Goal: Find specific page/section: Find specific page/section

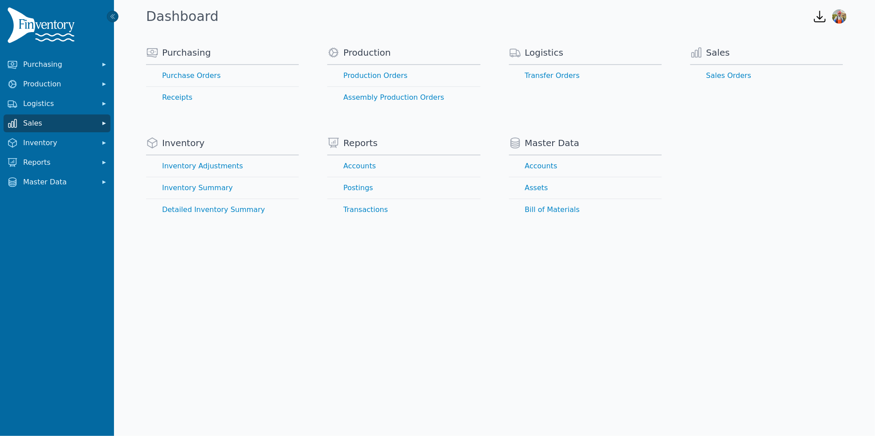
click at [91, 128] on span "Sales" at bounding box center [58, 123] width 71 height 11
click at [47, 143] on link "Sales Orders" at bounding box center [56, 143] width 103 height 18
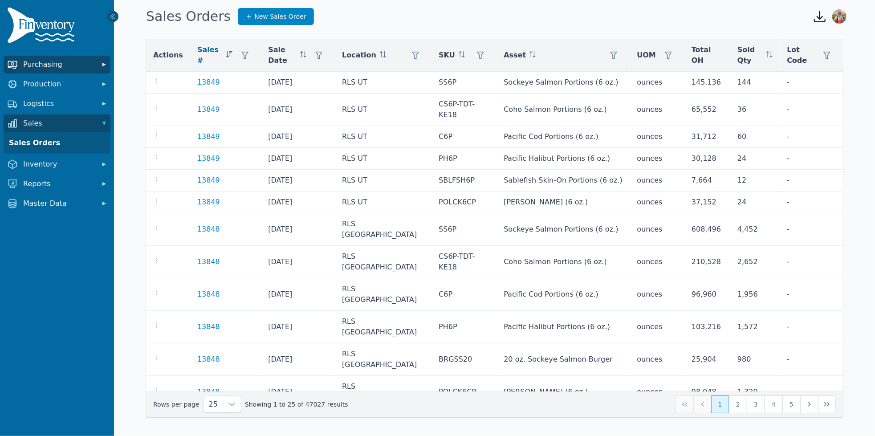
click at [99, 63] on button "Purchasing" at bounding box center [57, 65] width 107 height 18
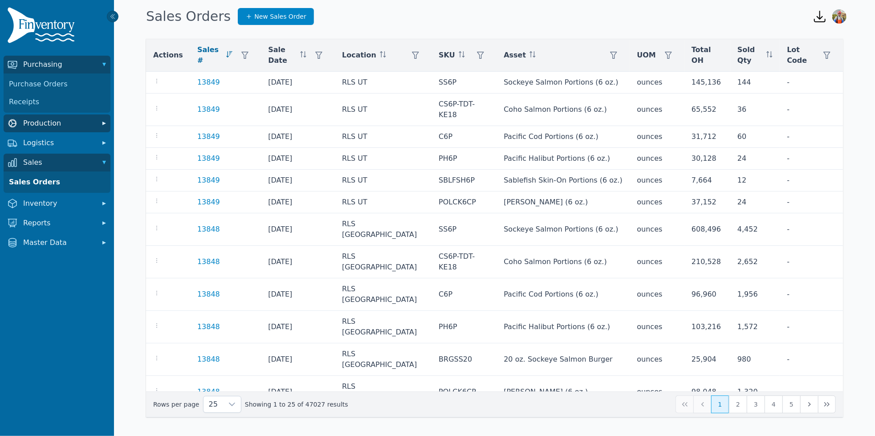
click at [104, 125] on icon "Sidebar" at bounding box center [104, 123] width 9 height 9
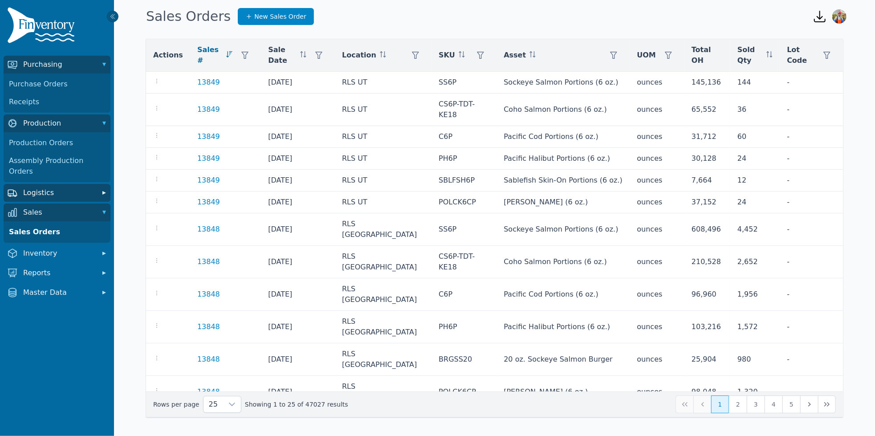
click at [86, 188] on span "Logistics" at bounding box center [58, 193] width 71 height 11
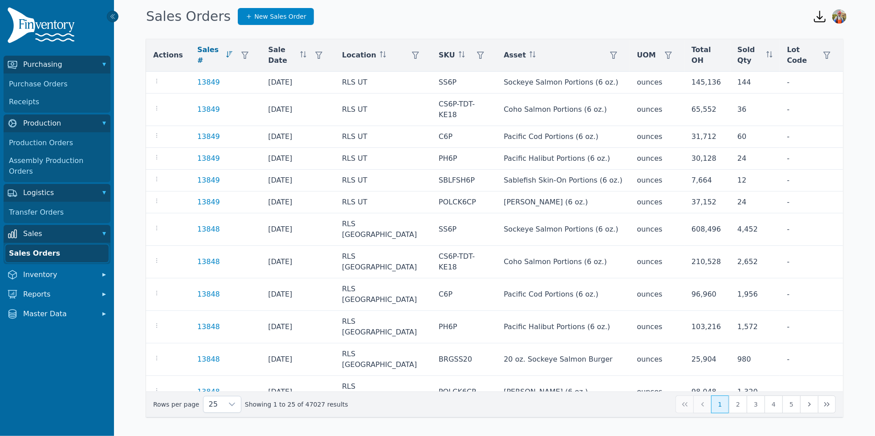
click at [88, 245] on link "Sales Orders" at bounding box center [56, 254] width 103 height 18
click at [407, 55] on button "button" at bounding box center [416, 55] width 18 height 18
click at [427, 64] on div "Any Clear Apply" at bounding box center [440, 86] width 107 height 49
click at [427, 72] on div "Any" at bounding box center [431, 78] width 77 height 18
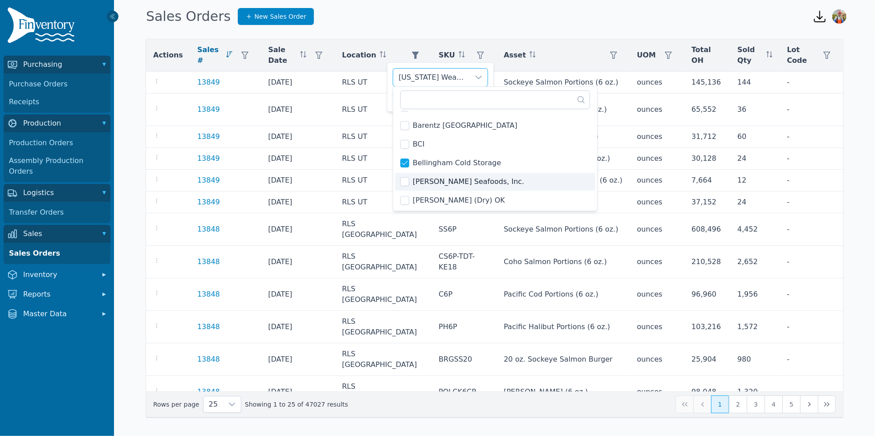
scroll to position [80, 0]
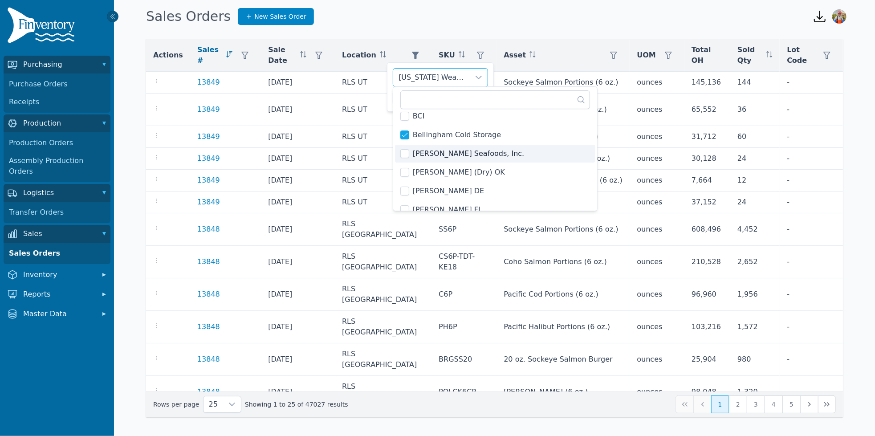
click at [406, 148] on li "[PERSON_NAME] Seafoods, Inc." at bounding box center [495, 154] width 200 height 18
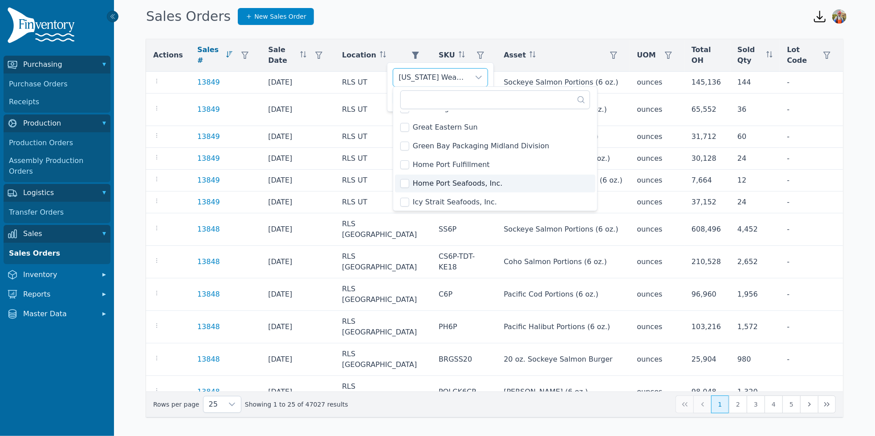
scroll to position [649, 0]
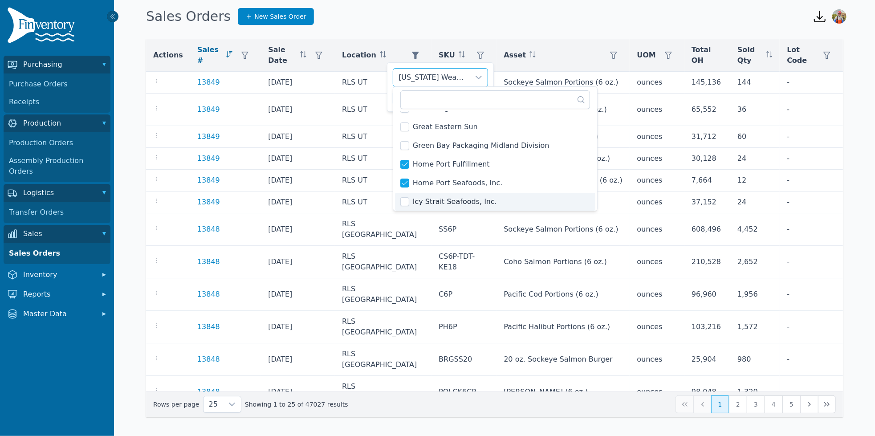
click at [411, 202] on li "Icy Strait Seafoods, Inc." at bounding box center [495, 202] width 200 height 18
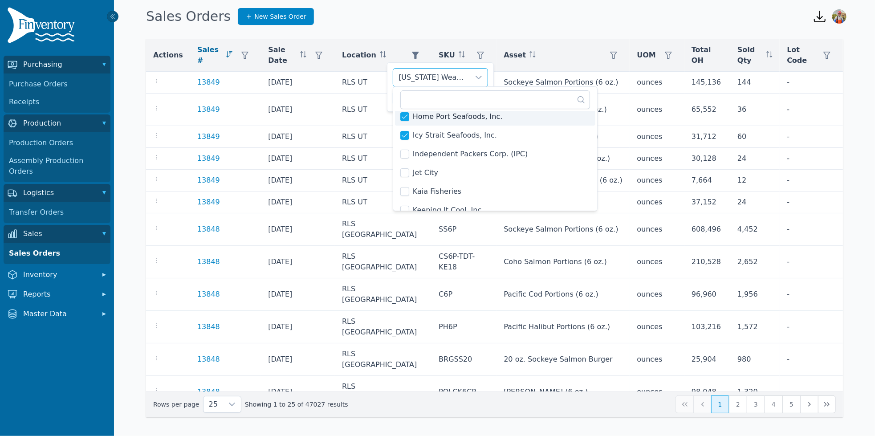
scroll to position [725, 0]
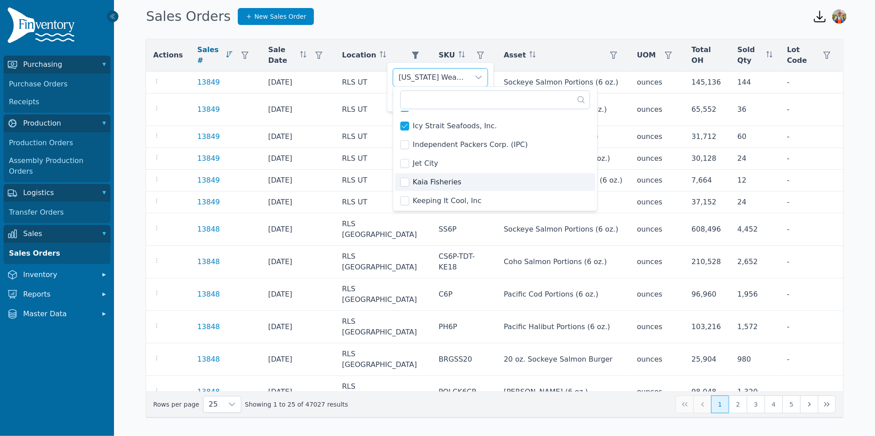
click at [460, 181] on li "Kaia Fisheries" at bounding box center [495, 182] width 200 height 18
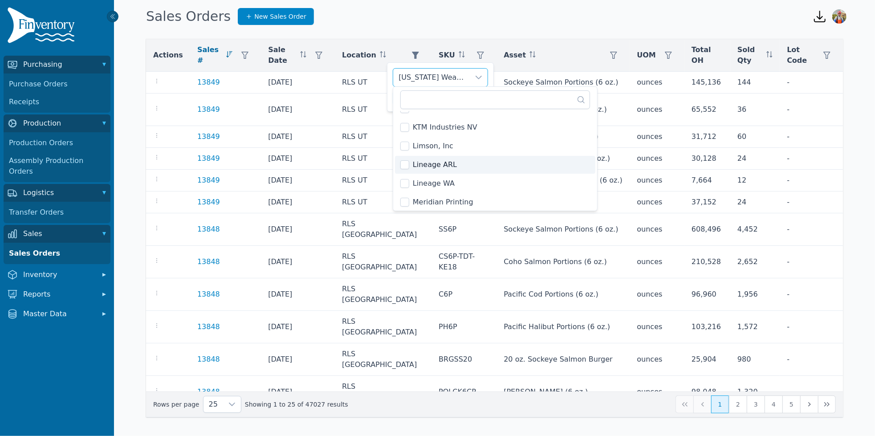
scroll to position [855, 0]
click at [457, 145] on li "Limson, Inc" at bounding box center [495, 146] width 200 height 18
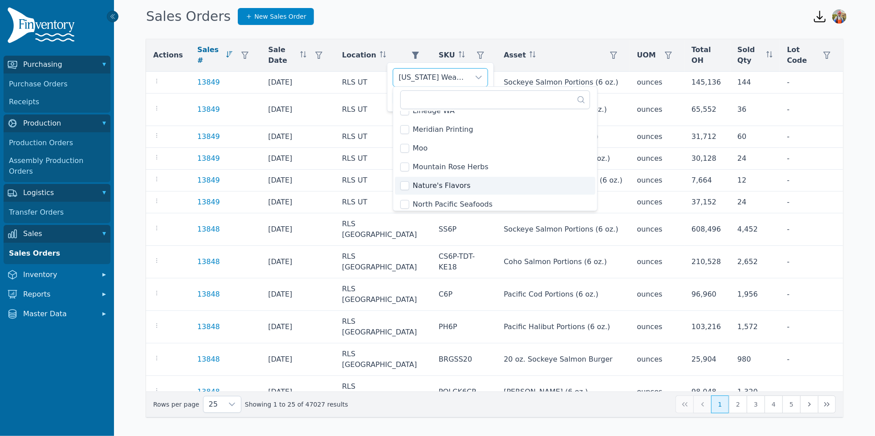
scroll to position [941, 0]
click at [467, 188] on span "North Pacific Seafoods" at bounding box center [453, 190] width 80 height 11
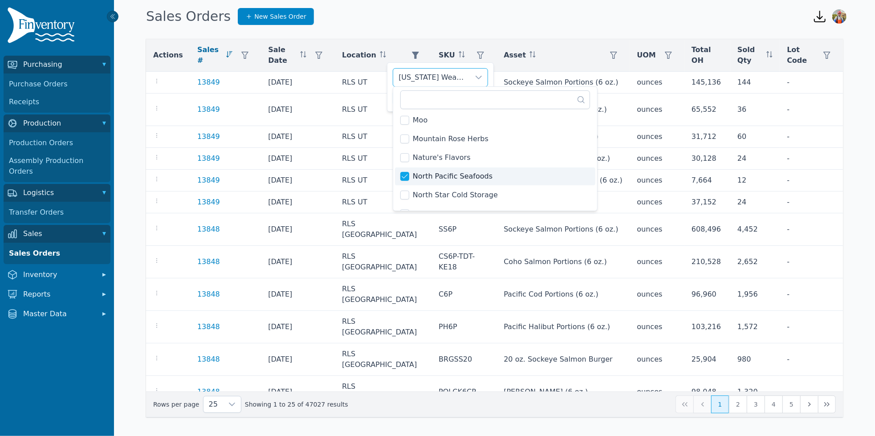
scroll to position [966, 0]
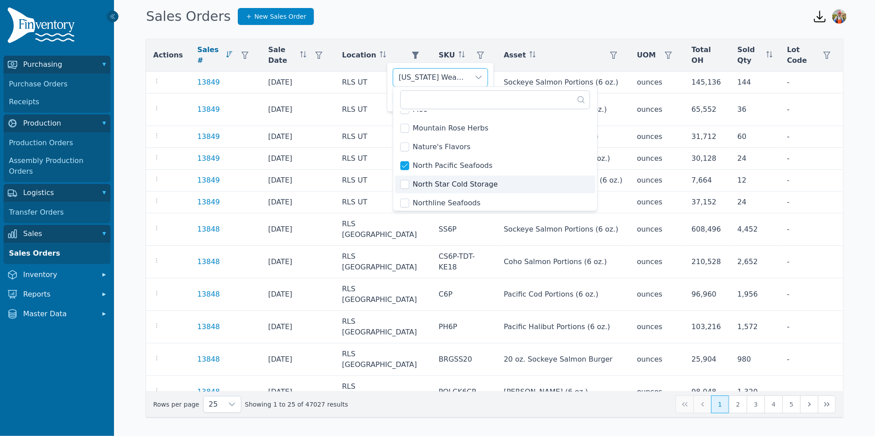
click at [485, 186] on span "North Star Cold Storage" at bounding box center [455, 184] width 85 height 11
click at [477, 198] on li "Northline Seafoods" at bounding box center [495, 202] width 200 height 18
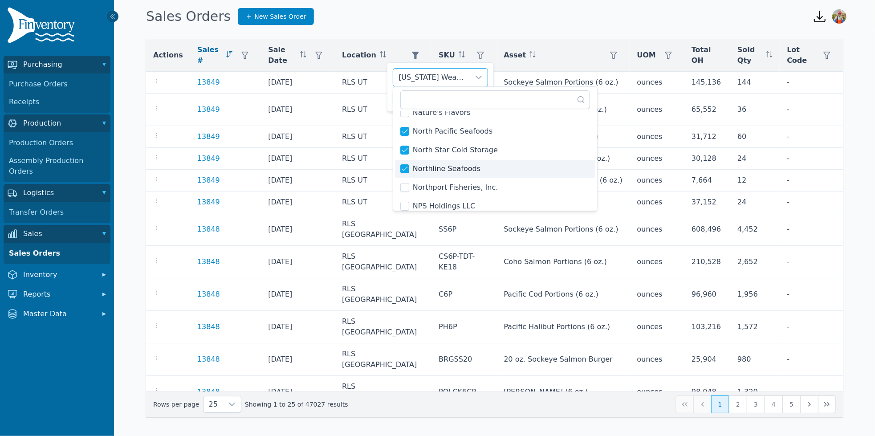
scroll to position [1002, 0]
click at [462, 189] on span "Northport Fisheries, Inc." at bounding box center [456, 185] width 86 height 11
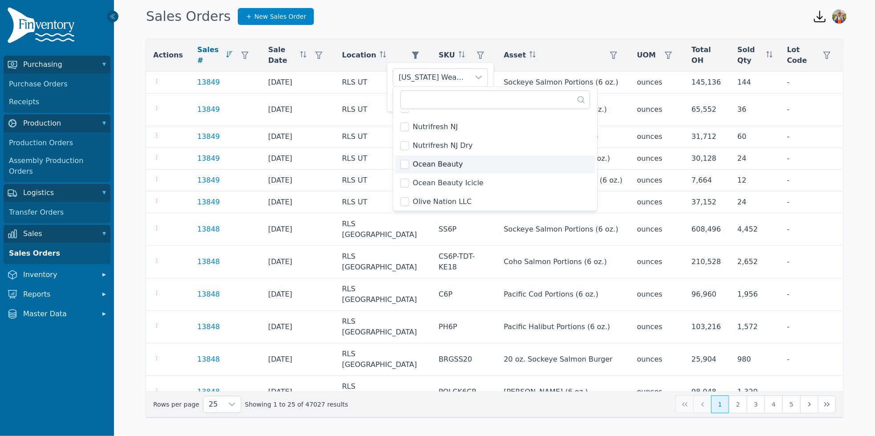
click at [434, 167] on span "Ocean Beauty" at bounding box center [438, 164] width 50 height 11
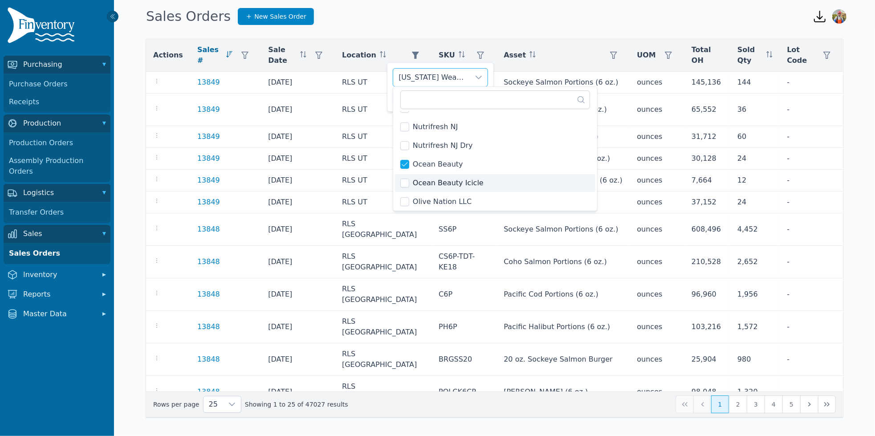
click at [450, 176] on li "Ocean Beauty Icicle" at bounding box center [495, 183] width 200 height 18
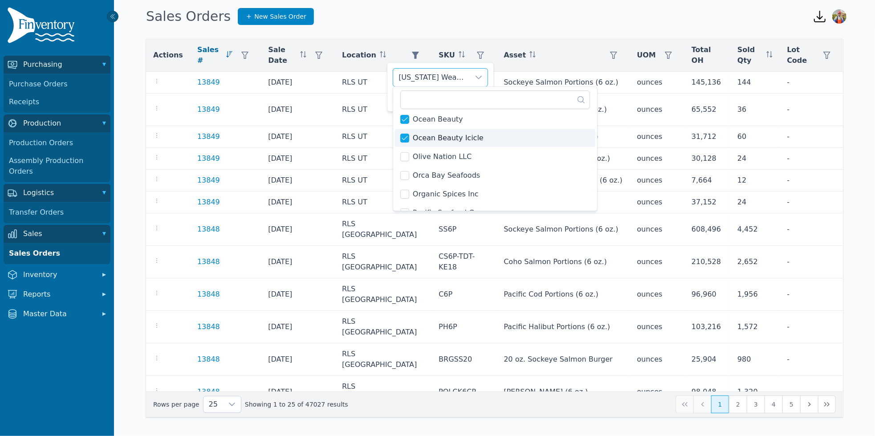
scroll to position [1164, 0]
click at [472, 169] on span "Orca Bay Seafoods" at bounding box center [446, 173] width 67 height 11
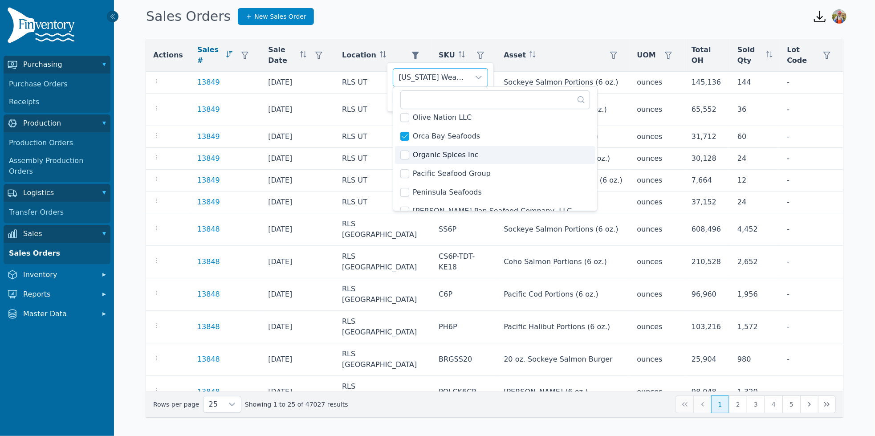
scroll to position [1202, 0]
click at [486, 168] on li "Pacific Seafood Group" at bounding box center [495, 173] width 200 height 18
click at [476, 187] on li "Peninsula Seafoods" at bounding box center [495, 192] width 200 height 18
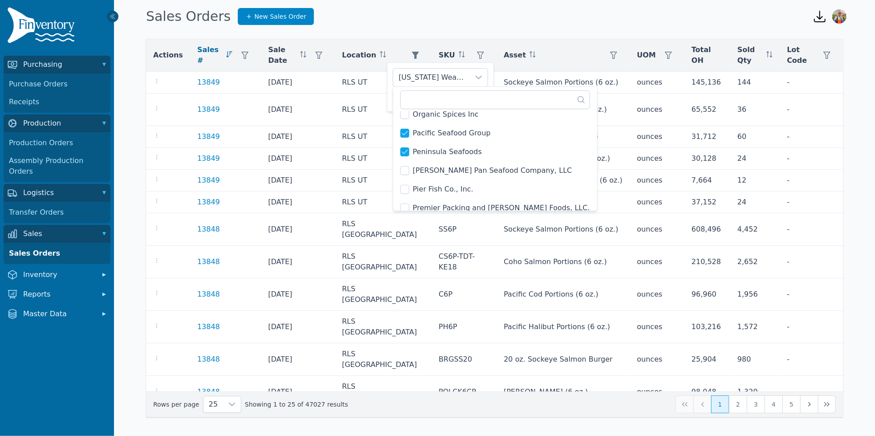
click at [470, 166] on span "[PERSON_NAME] Pan Seafood Company, LLC" at bounding box center [492, 170] width 159 height 11
click at [464, 189] on span "Pier Fish Co., Inc." at bounding box center [443, 189] width 61 height 11
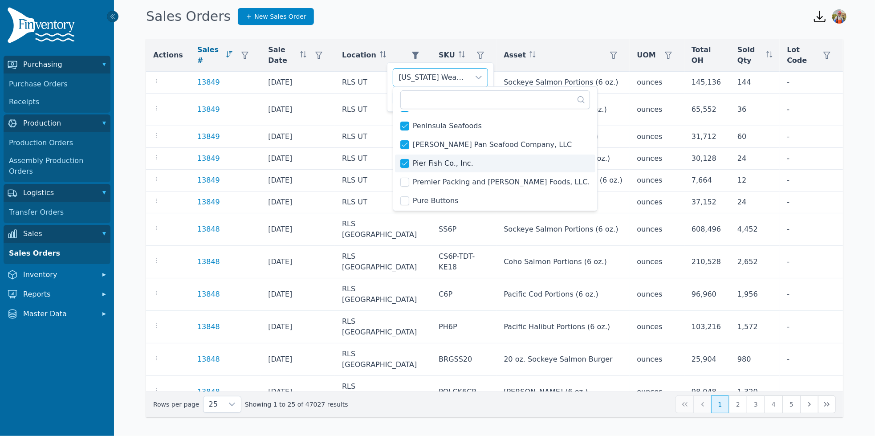
scroll to position [1276, 0]
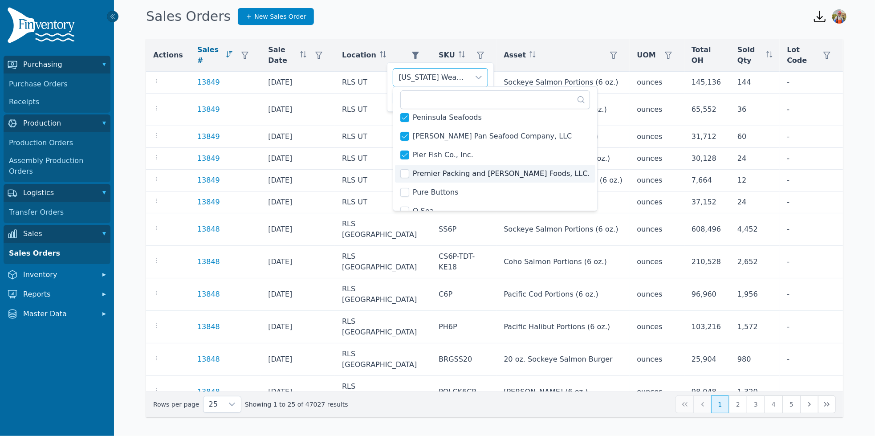
click at [463, 165] on li "Premier Packing and [PERSON_NAME] Foods, LLC." at bounding box center [495, 174] width 200 height 18
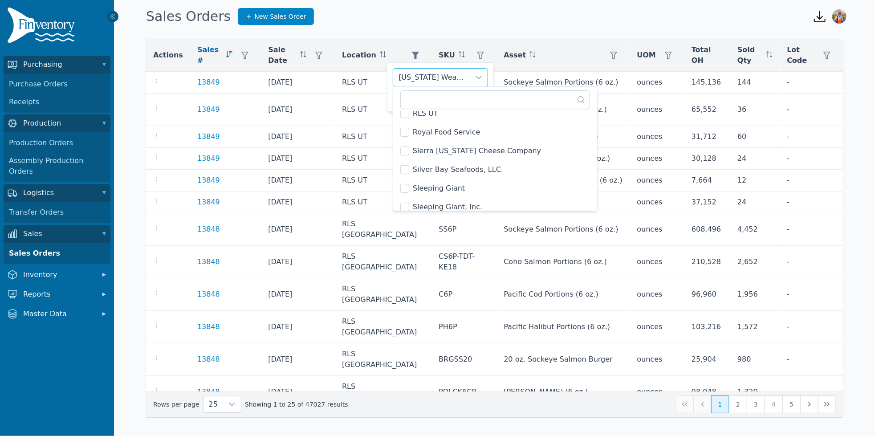
scroll to position [1448, 0]
click at [451, 188] on span "Sleeping Giant" at bounding box center [439, 189] width 52 height 11
click at [452, 203] on span "Sleeping Giant, Inc." at bounding box center [447, 201] width 69 height 11
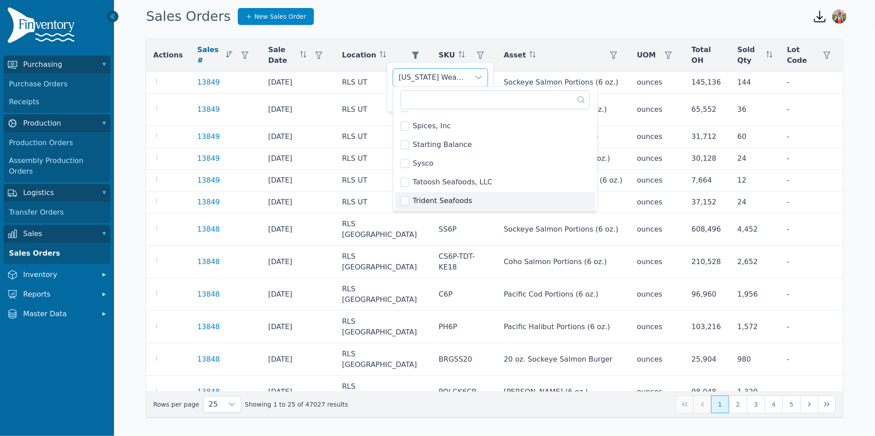
click at [475, 192] on li "Trident Seafoods" at bounding box center [495, 201] width 200 height 18
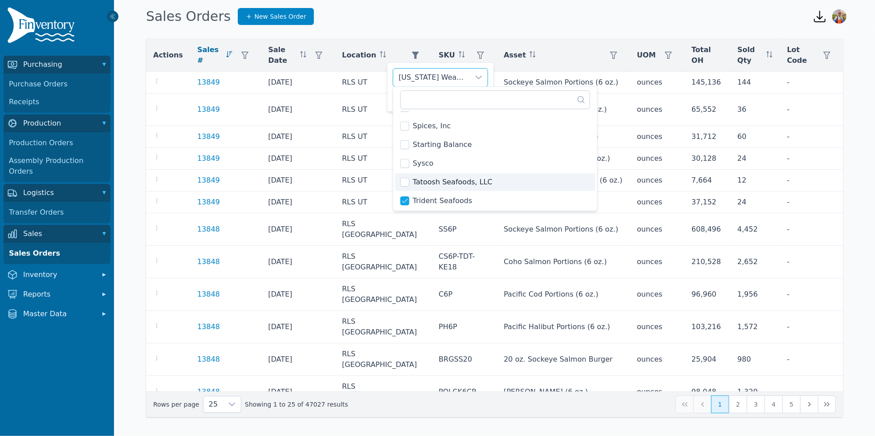
click at [470, 178] on span "Tatoosh Seafoods, LLC" at bounding box center [453, 182] width 80 height 11
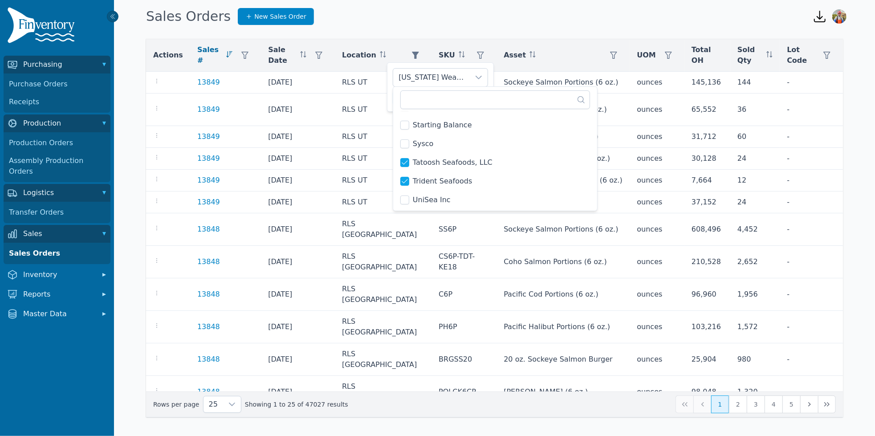
click at [470, 197] on li "UniSea Inc" at bounding box center [495, 200] width 200 height 18
click at [391, 87] on div "[US_STATE] Weathervane Seafoods LLC, Bellingham Cold Storage, [PERSON_NAME] Sea…" at bounding box center [440, 86] width 107 height 49
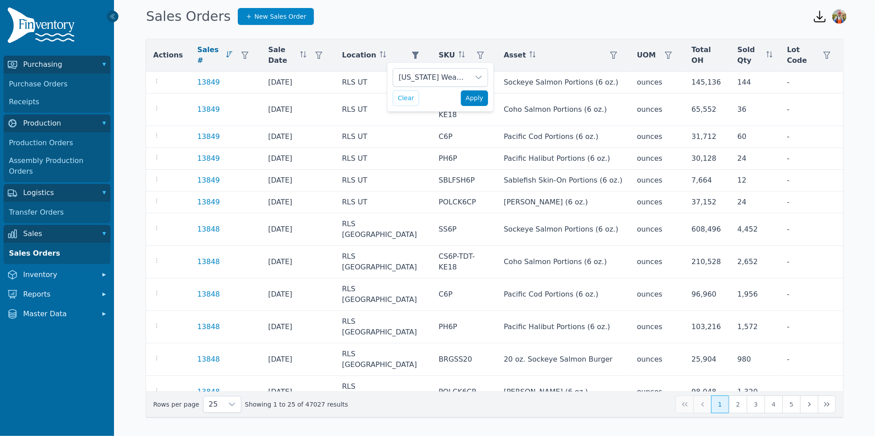
click at [478, 94] on span "Apply" at bounding box center [475, 98] width 18 height 9
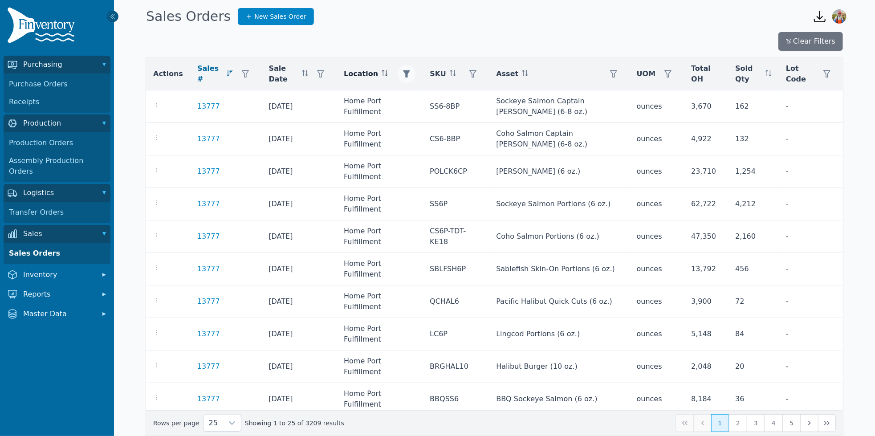
click at [404, 71] on icon "button" at bounding box center [407, 73] width 7 height 7
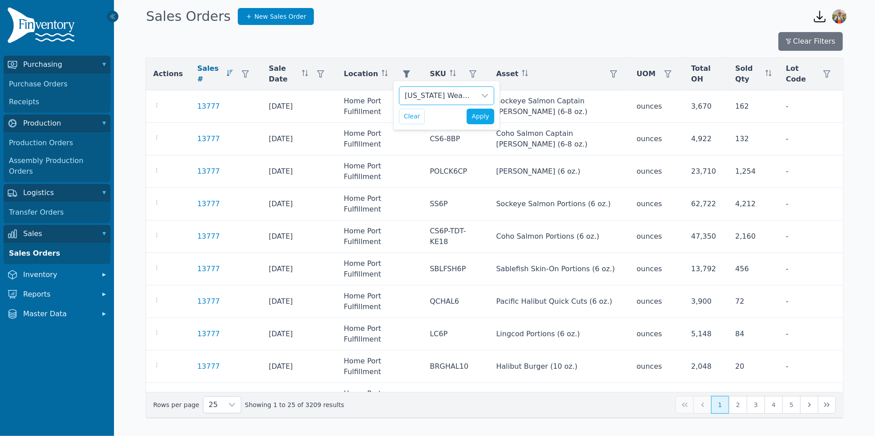
click at [429, 95] on div "[US_STATE] Weathervane Seafoods LLC, Bellingham Cold Storage, [PERSON_NAME] Sea…" at bounding box center [438, 96] width 77 height 18
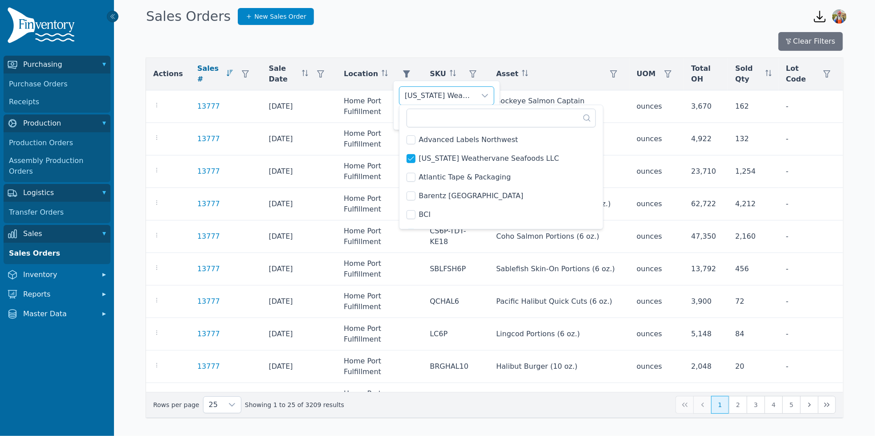
scroll to position [1585, 0]
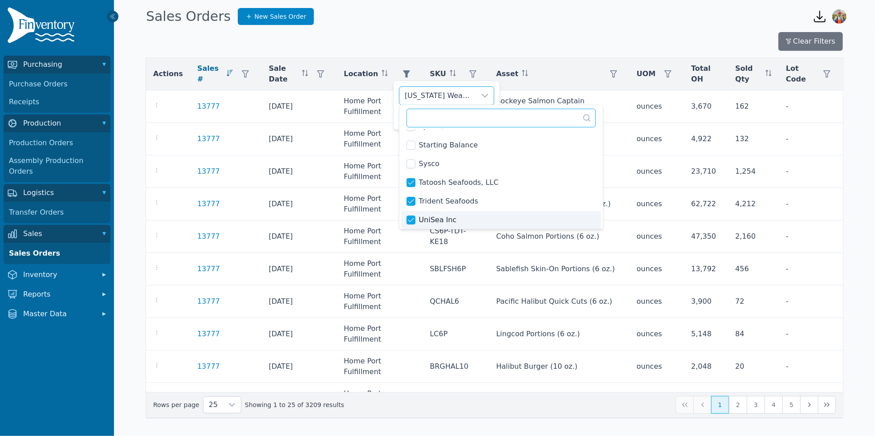
click at [433, 117] on input "text" at bounding box center [502, 118] width 190 height 19
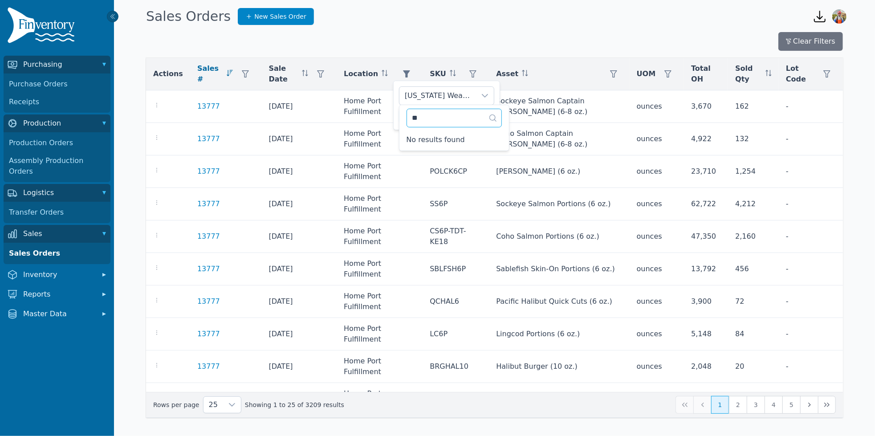
type input "*"
type input "****"
click at [405, 140] on li "Home Port Fulfillment" at bounding box center [457, 140] width 113 height 18
click at [399, 117] on div "**** 2 results are available Home Port Fulfillment Home Port Seafoods, Inc. 31 …" at bounding box center [458, 137] width 118 height 65
click at [396, 89] on div "[US_STATE] Weathervane Seafoods LLC, Bellingham Cold Storage, [PERSON_NAME] Sea…" at bounding box center [446, 105] width 107 height 49
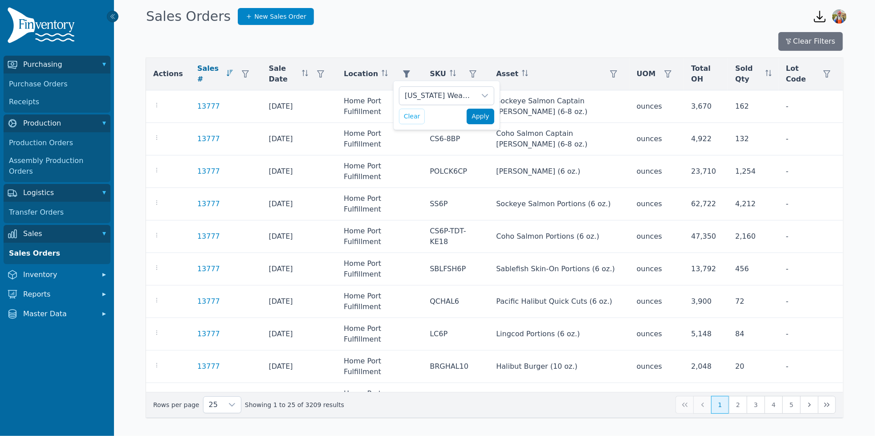
click at [484, 116] on span "Apply" at bounding box center [481, 116] width 18 height 9
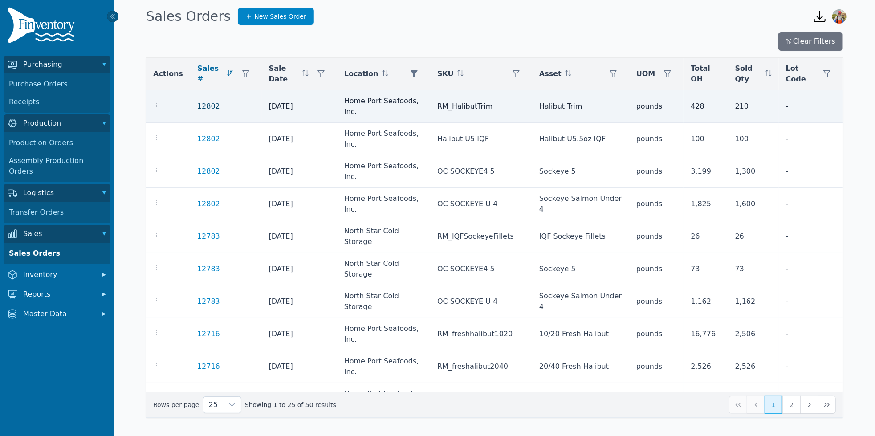
click at [202, 103] on link "12802" at bounding box center [208, 106] width 23 height 11
